Goal: Transaction & Acquisition: Purchase product/service

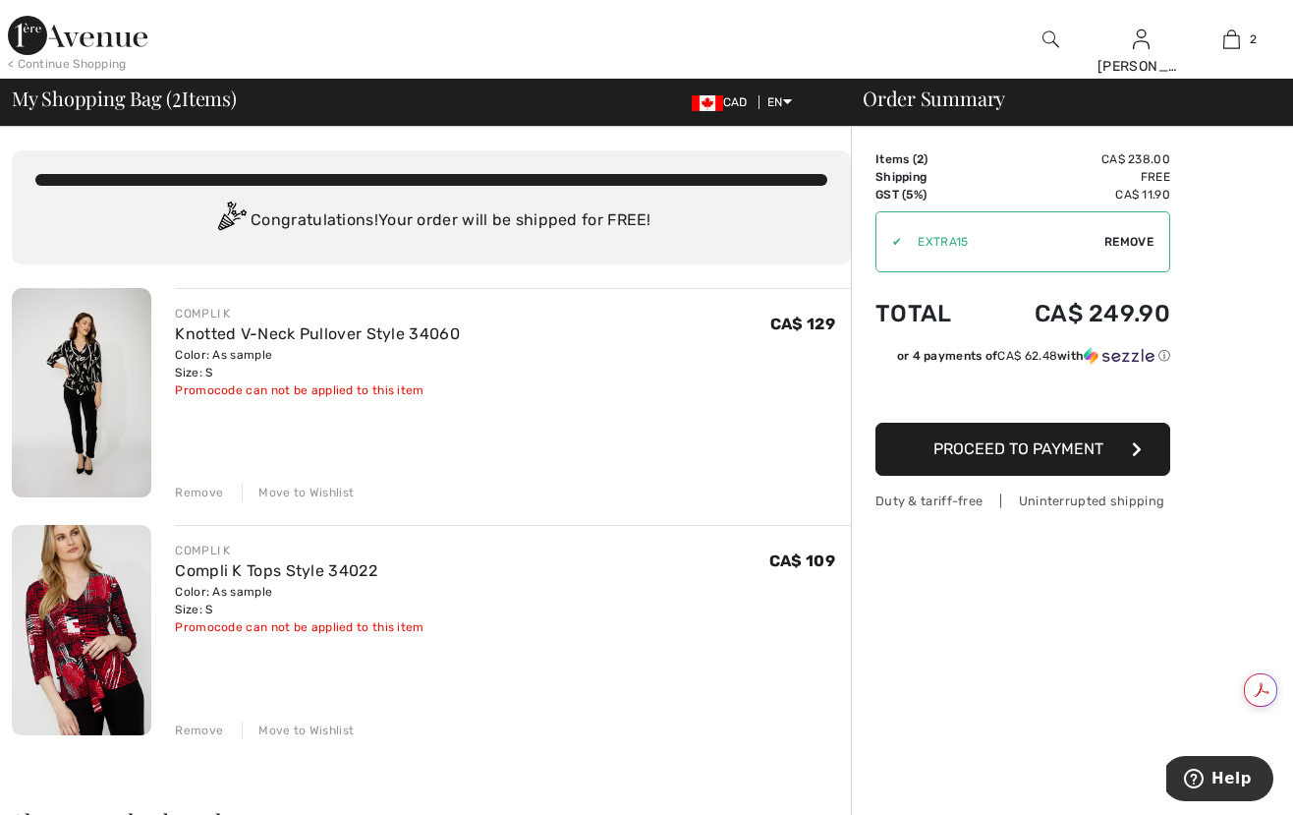
click at [1062, 454] on span "Proceed to Payment" at bounding box center [1019, 448] width 170 height 19
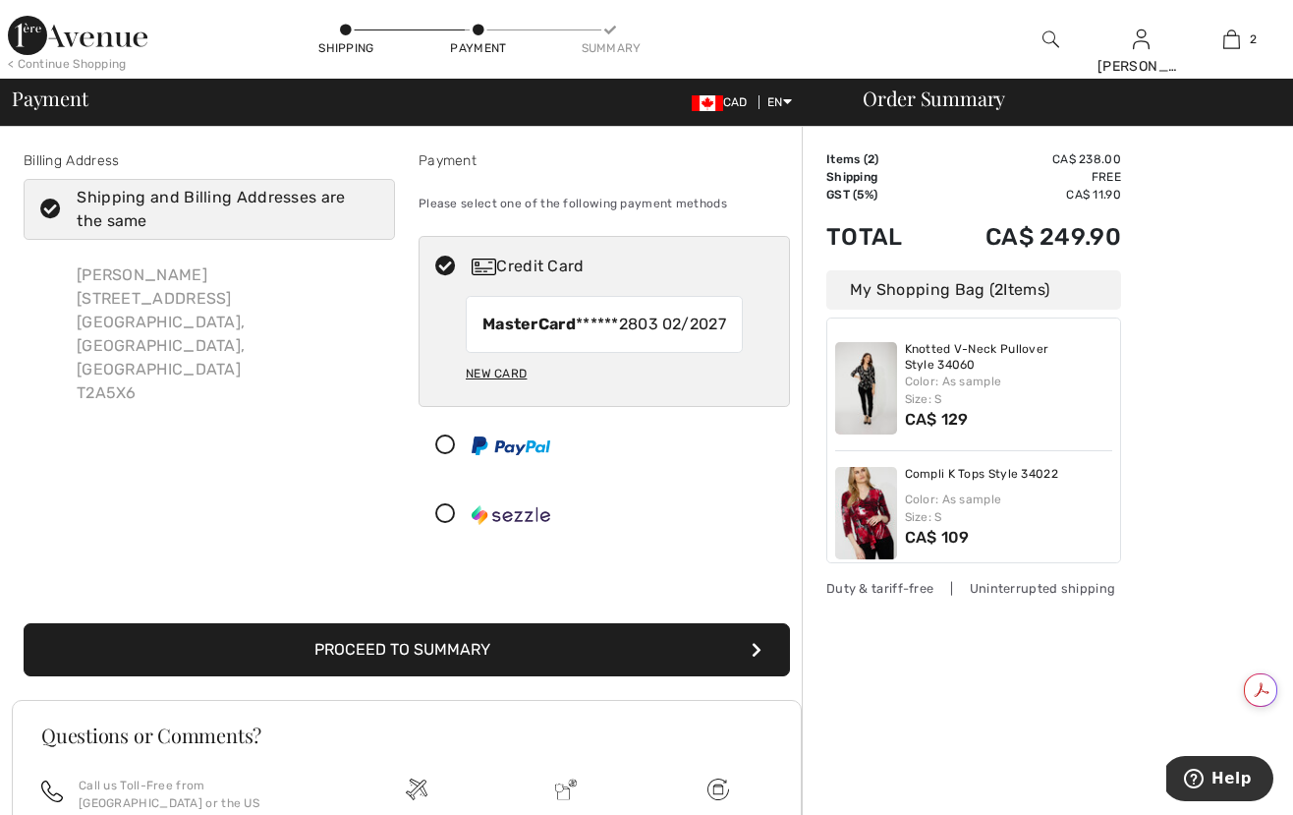
click at [567, 666] on button "Proceed to Summary" at bounding box center [407, 649] width 766 height 53
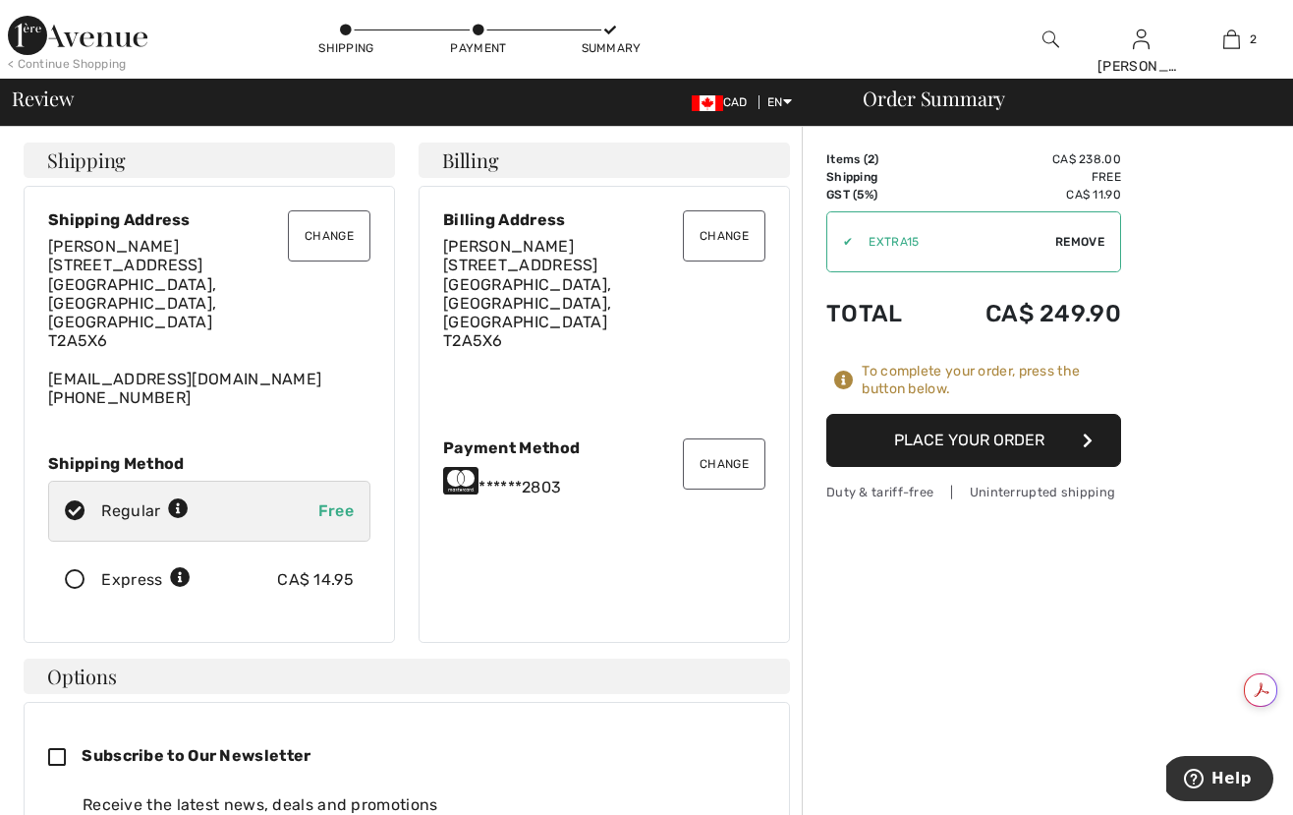
click at [997, 443] on button "Place Your Order" at bounding box center [973, 440] width 295 height 53
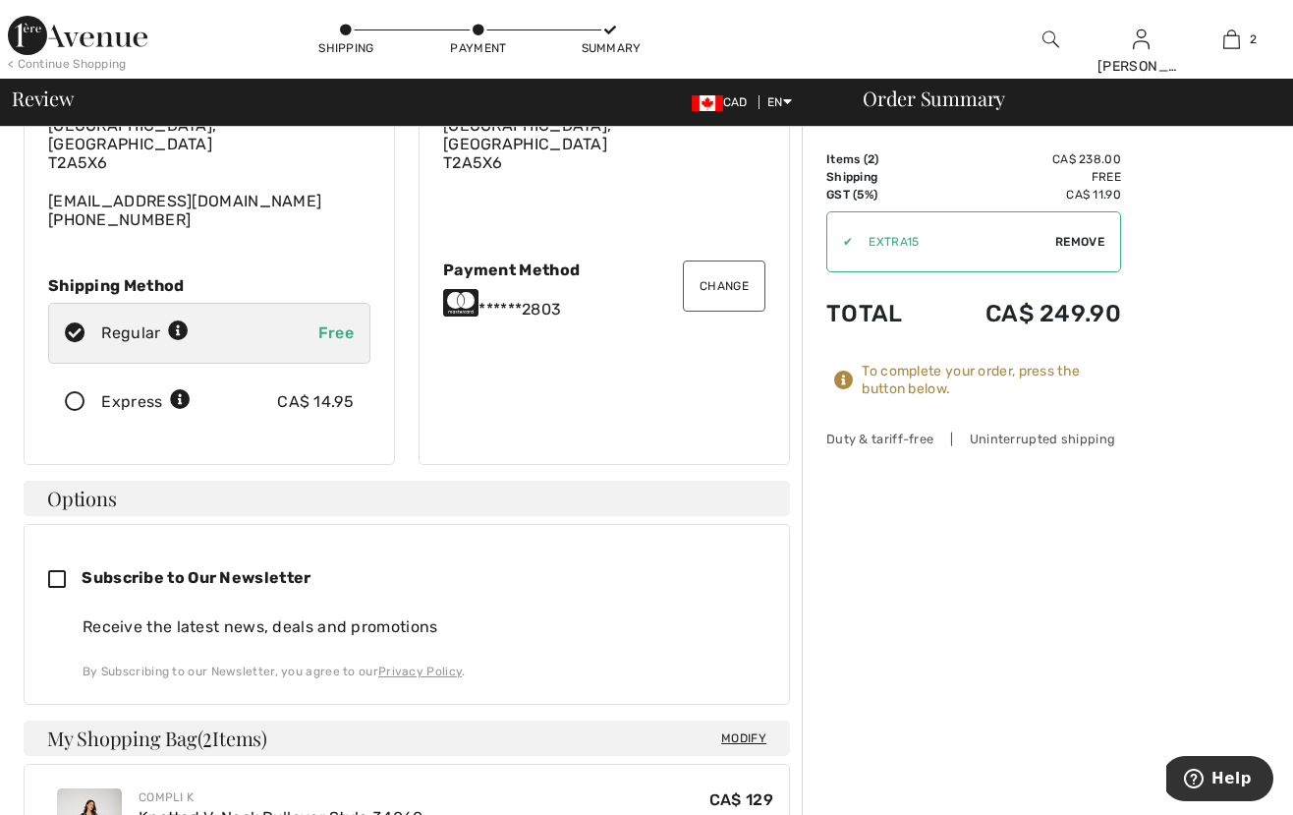
scroll to position [276, 0]
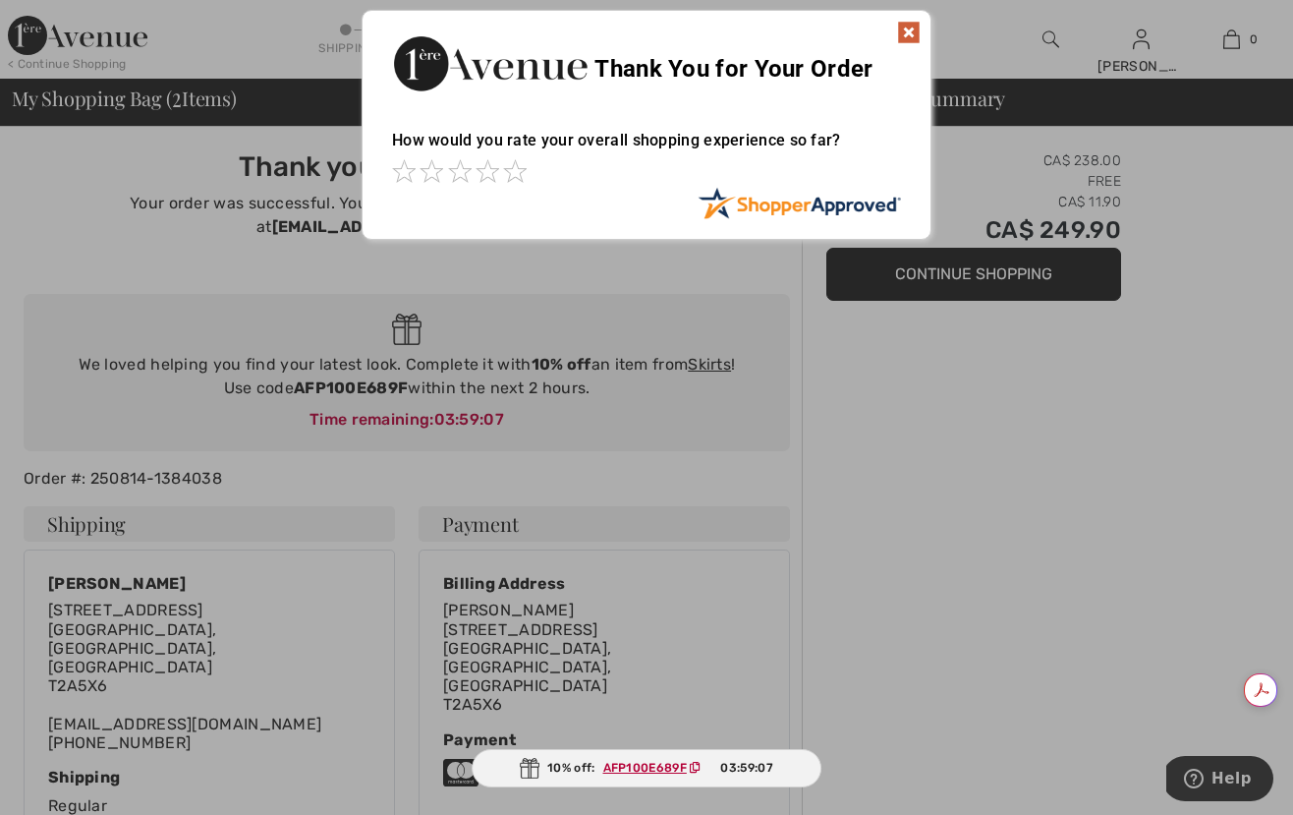
click at [902, 28] on img at bounding box center [909, 33] width 24 height 24
